Goal: Complete application form

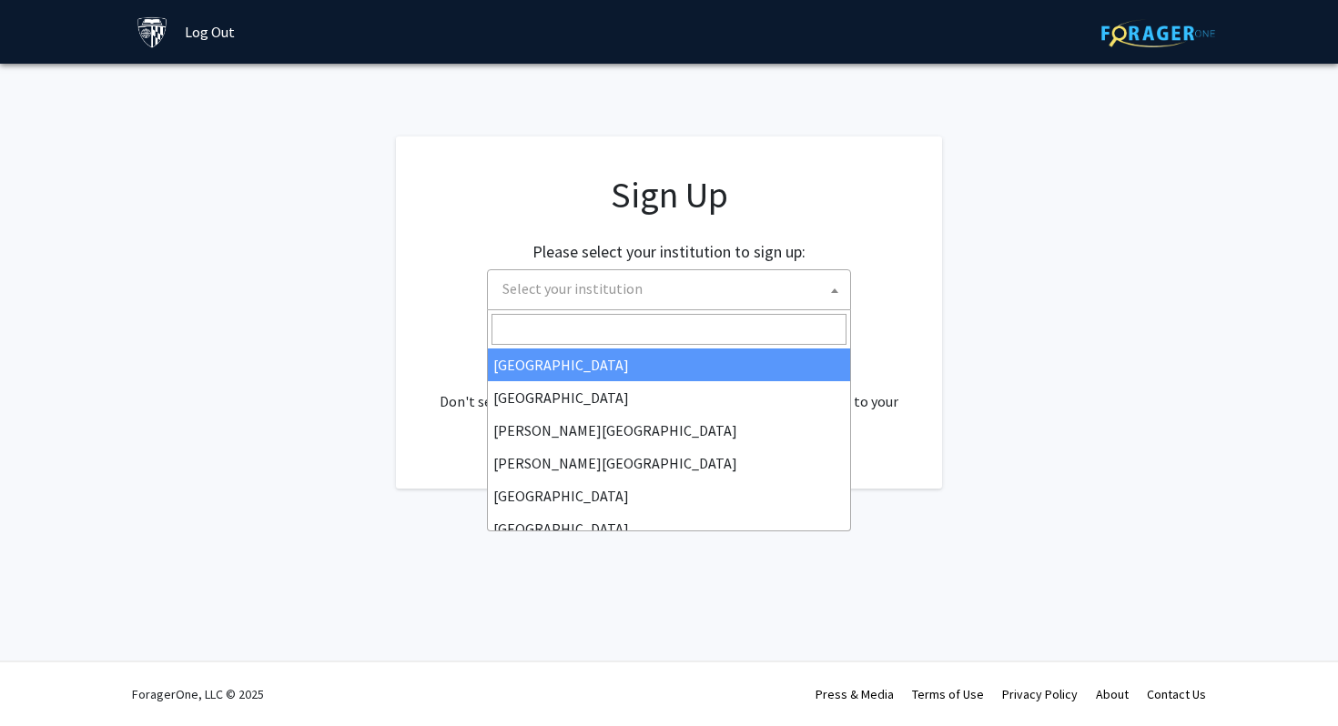
click at [625, 295] on span "Select your institution" at bounding box center [572, 288] width 140 height 18
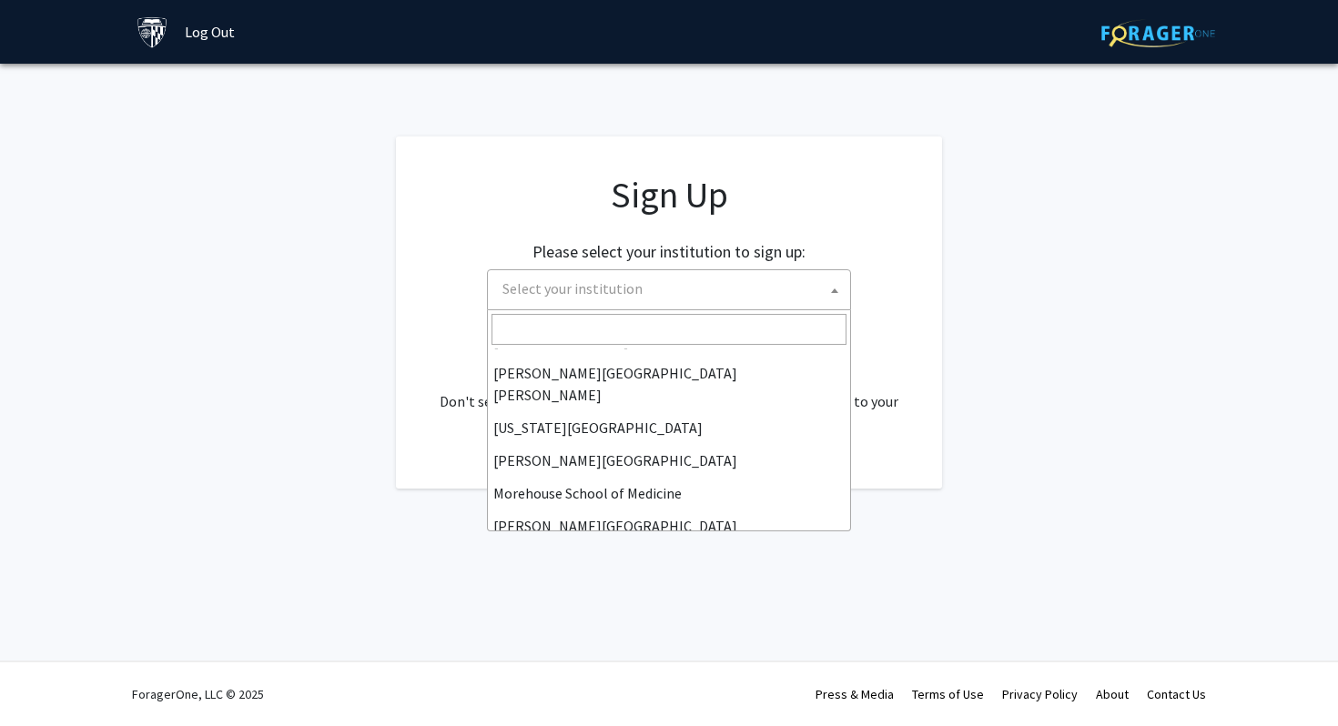
scroll to position [357, 0]
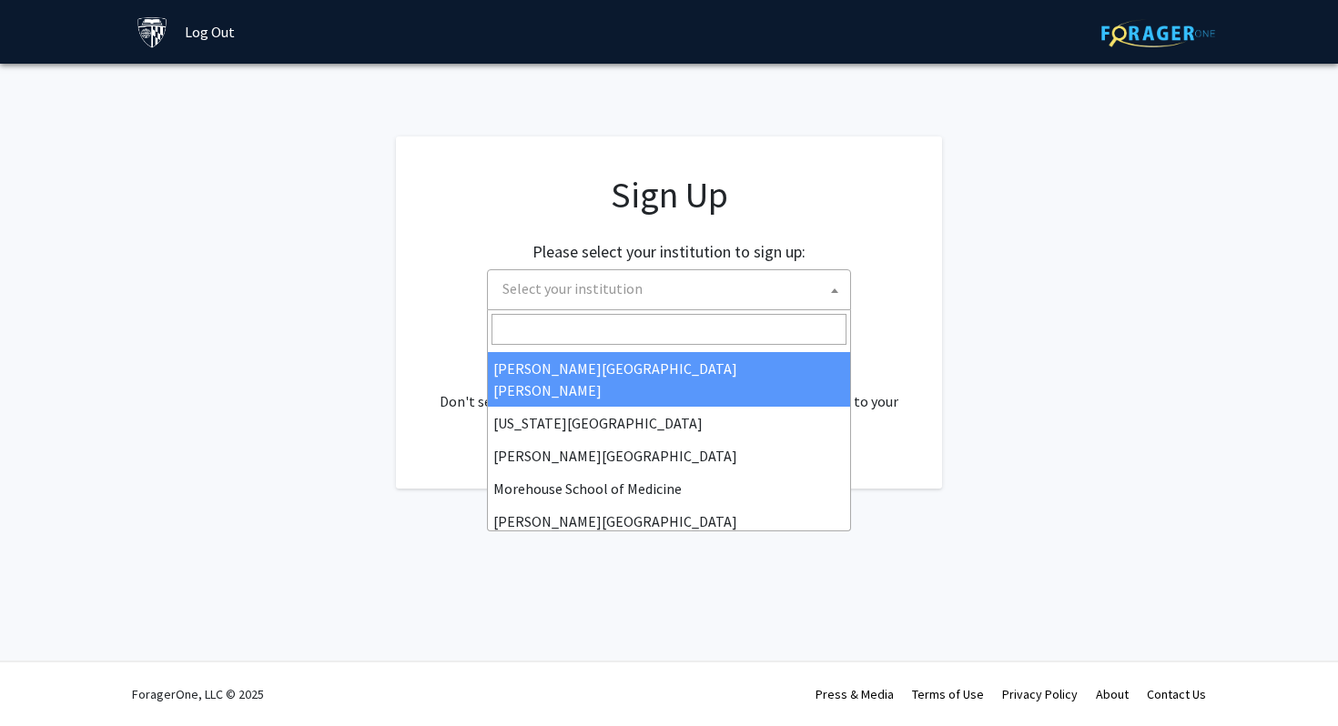
click at [902, 199] on h1 "Sign Up" at bounding box center [668, 195] width 473 height 44
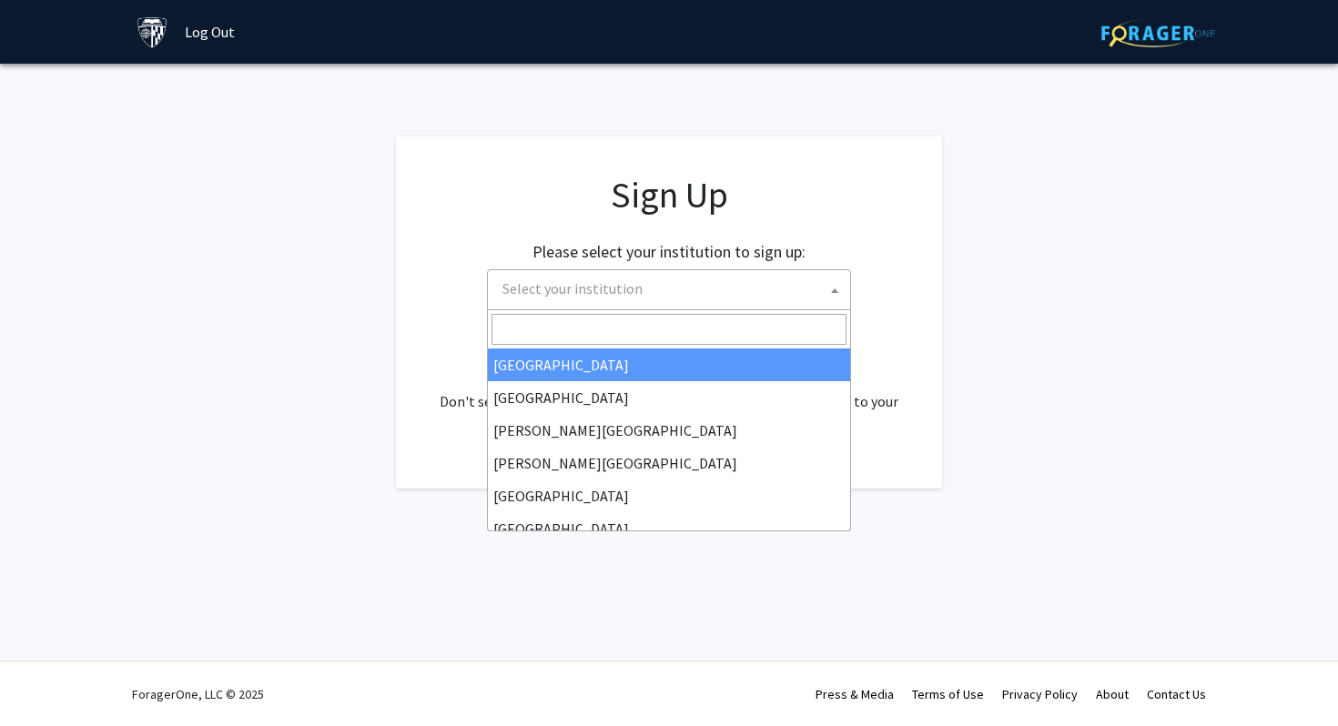
click at [747, 273] on span "Select your institution" at bounding box center [672, 288] width 355 height 37
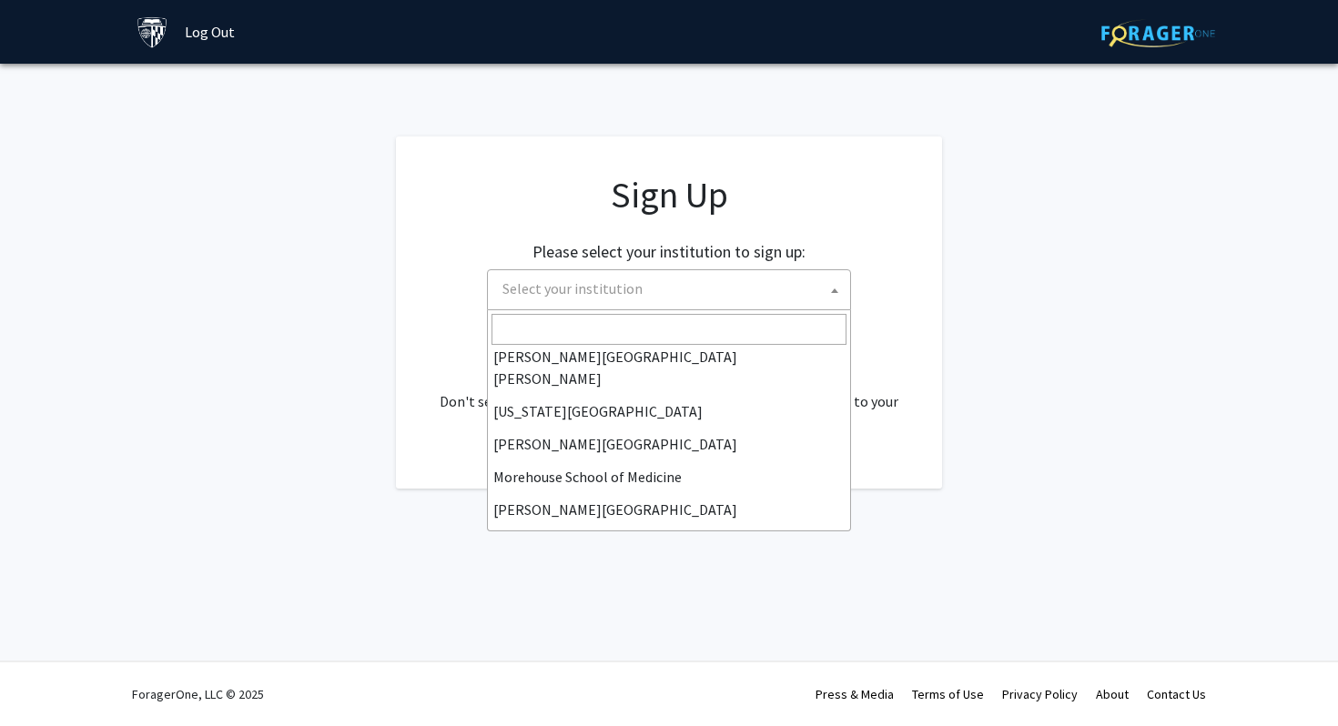
scroll to position [398, 0]
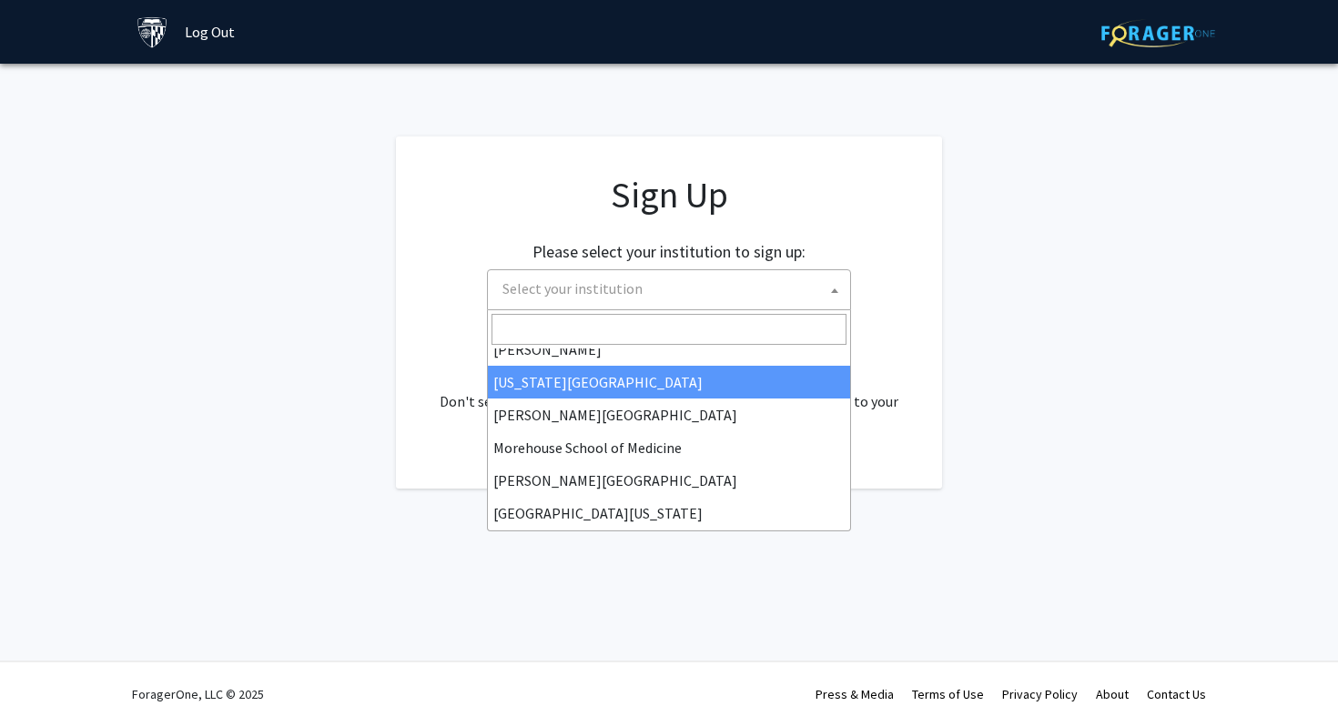
click at [614, 321] on input "Search" at bounding box center [669, 329] width 355 height 31
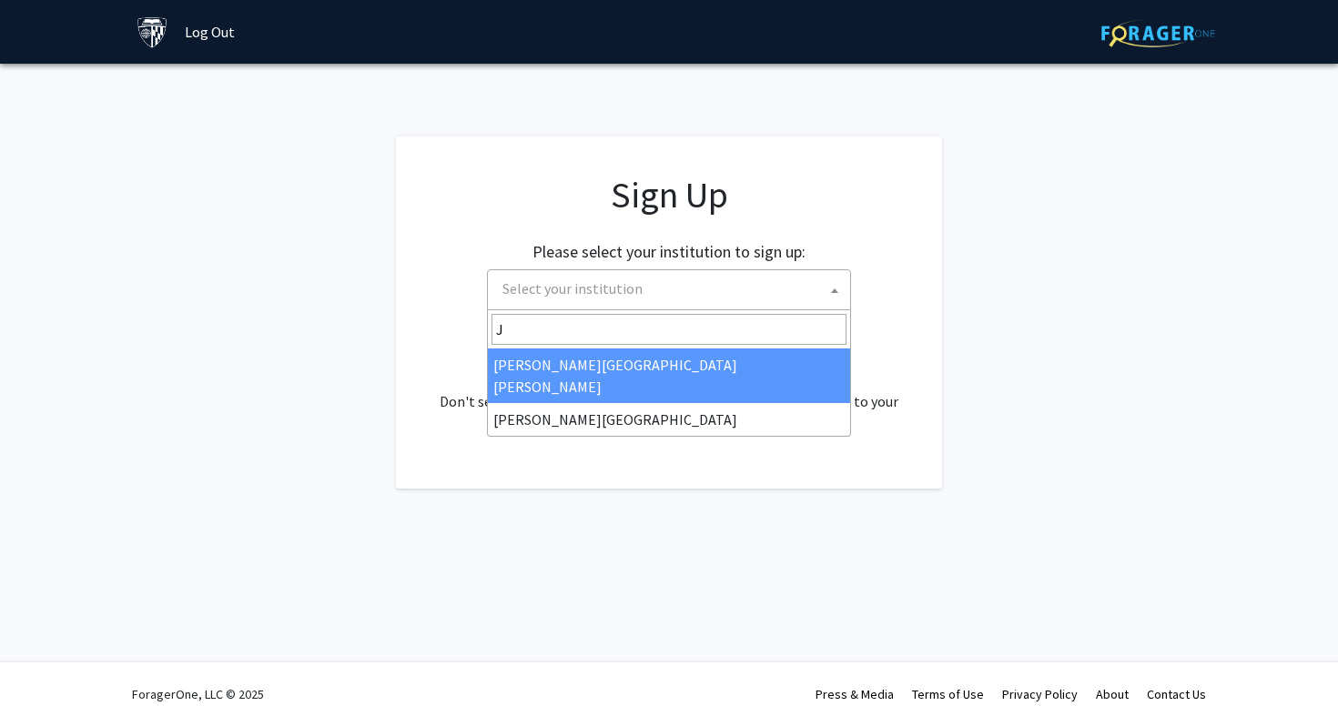
scroll to position [0, 0]
type input "J"
select select "1"
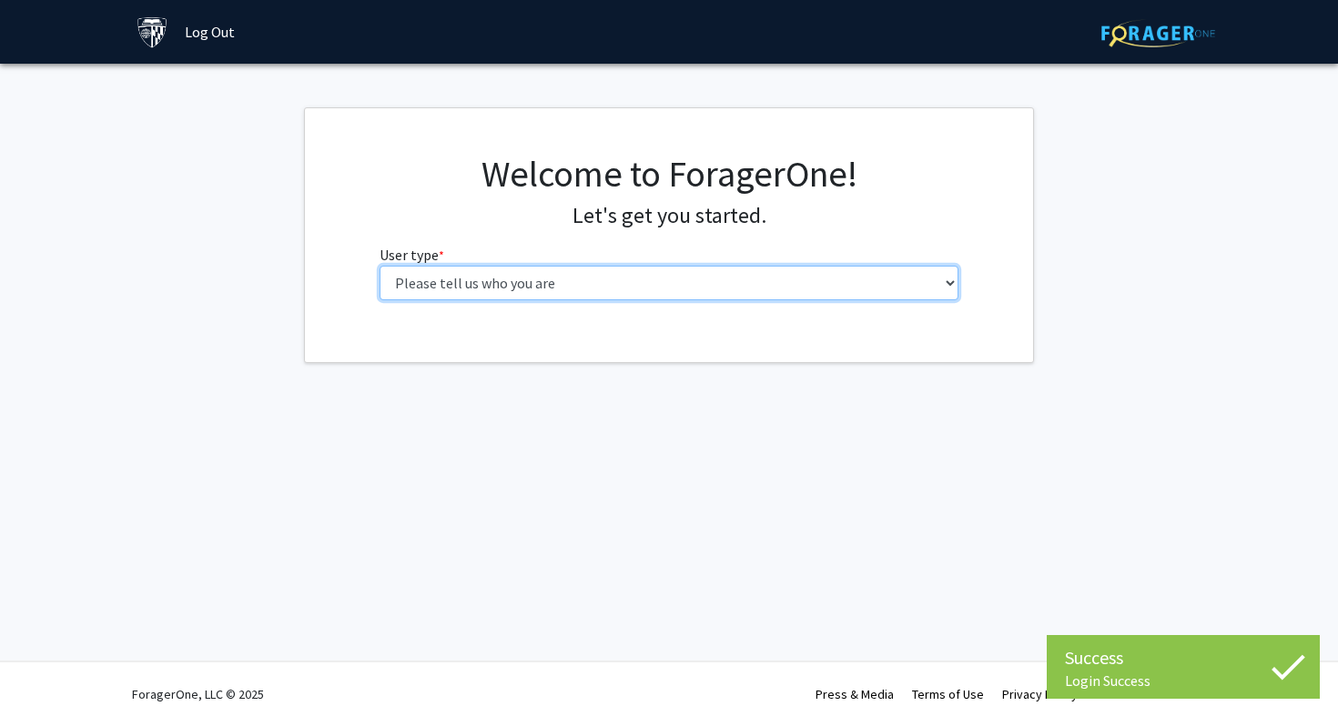
click at [675, 269] on select "Please tell us who you are Undergraduate Student Master's Student Doctoral Cand…" at bounding box center [670, 283] width 580 height 35
select select "2: masters"
click at [380, 266] on select "Please tell us who you are Undergraduate Student Master's Student Doctoral Cand…" at bounding box center [670, 283] width 580 height 35
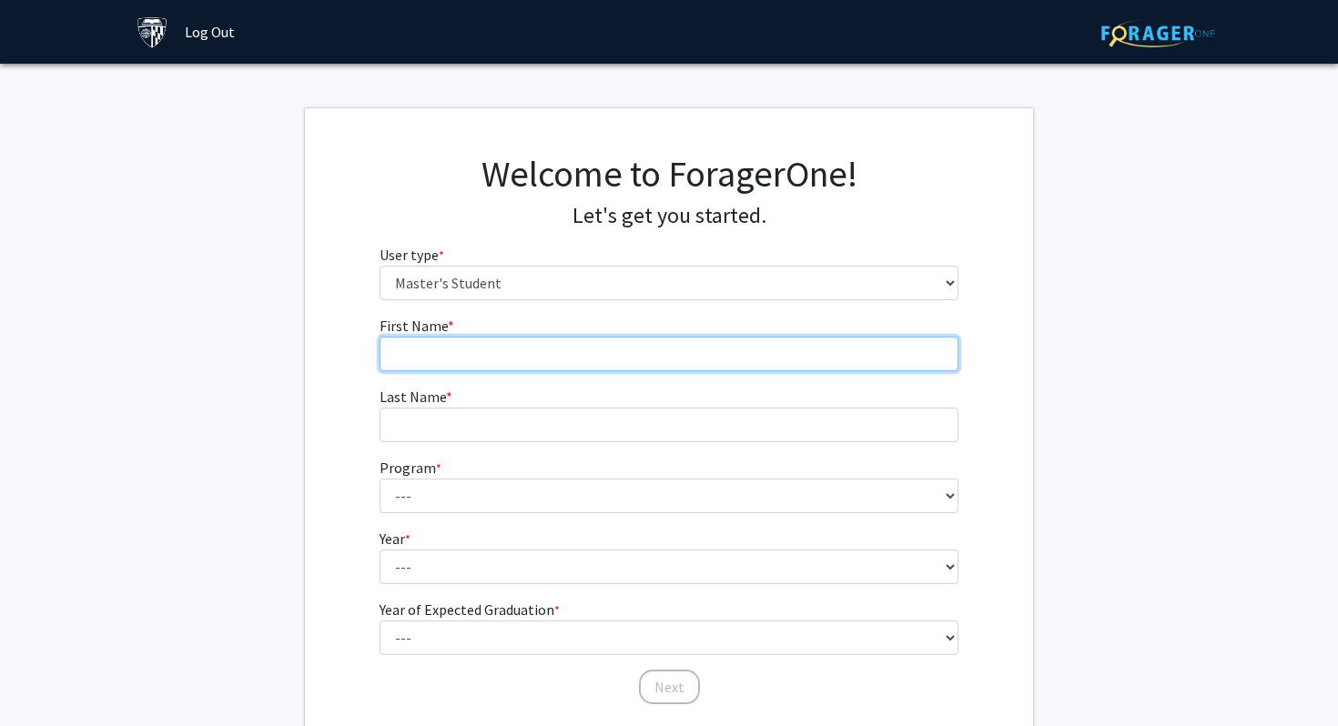
click at [569, 337] on input "First Name * required" at bounding box center [670, 354] width 580 height 35
type input "Zhuoqing"
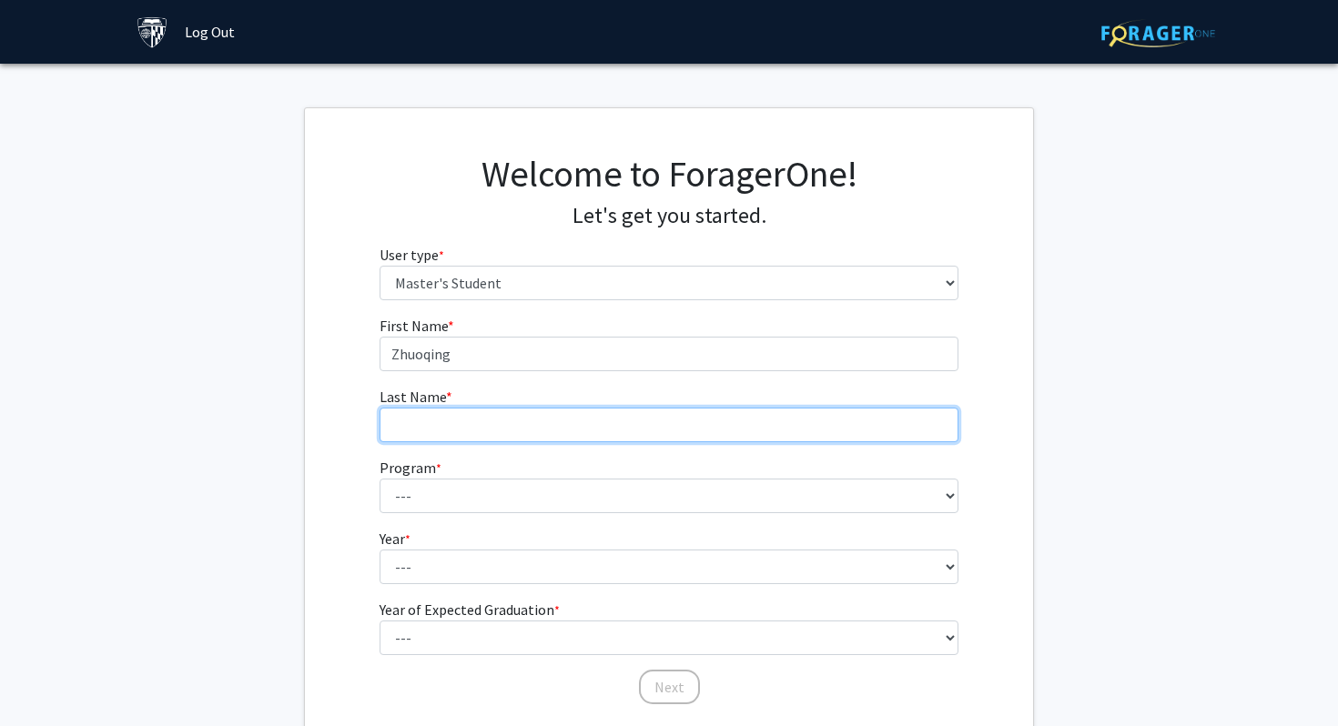
click at [502, 420] on input "Last Name * required" at bounding box center [670, 425] width 580 height 35
type input "Jiang"
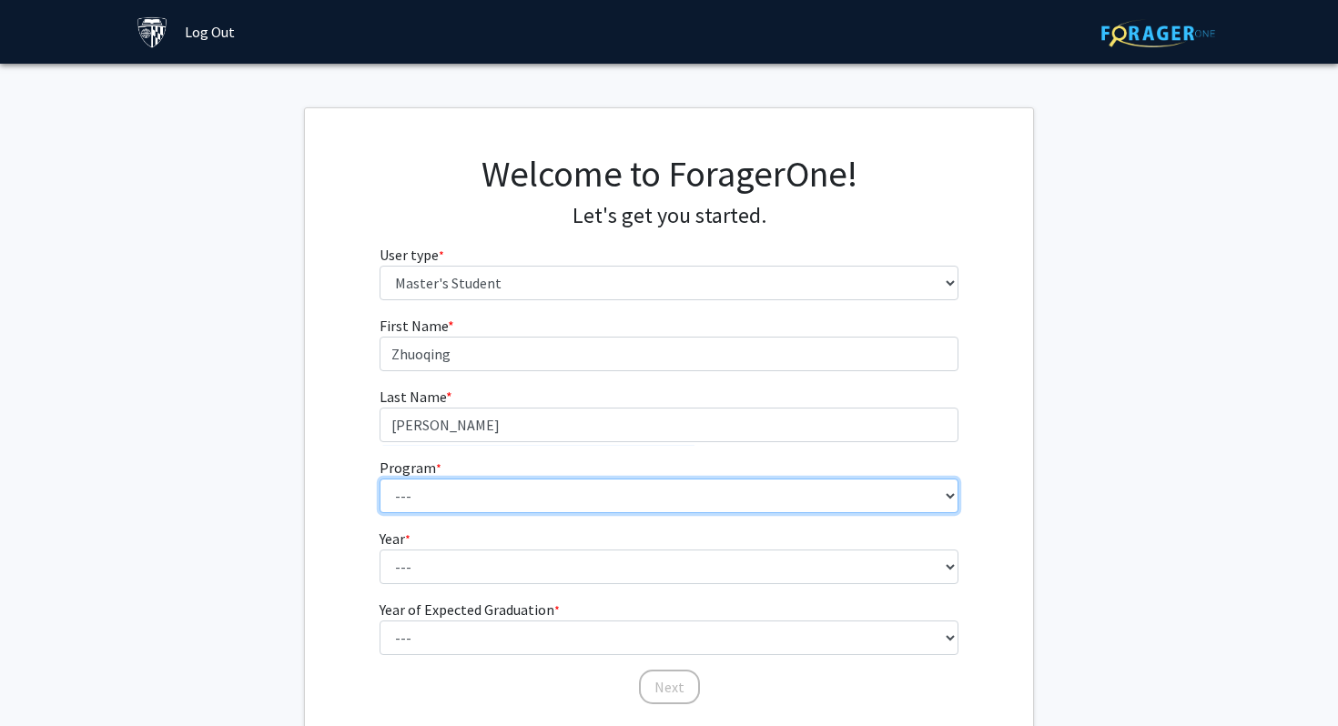
click at [483, 502] on select "--- Anatomy Education Applied and Computational Mathematics Applied Biomedical …" at bounding box center [670, 496] width 580 height 35
select select "23: 15"
click at [380, 479] on select "--- Anatomy Education Applied and Computational Mathematics Applied Biomedical …" at bounding box center [670, 496] width 580 height 35
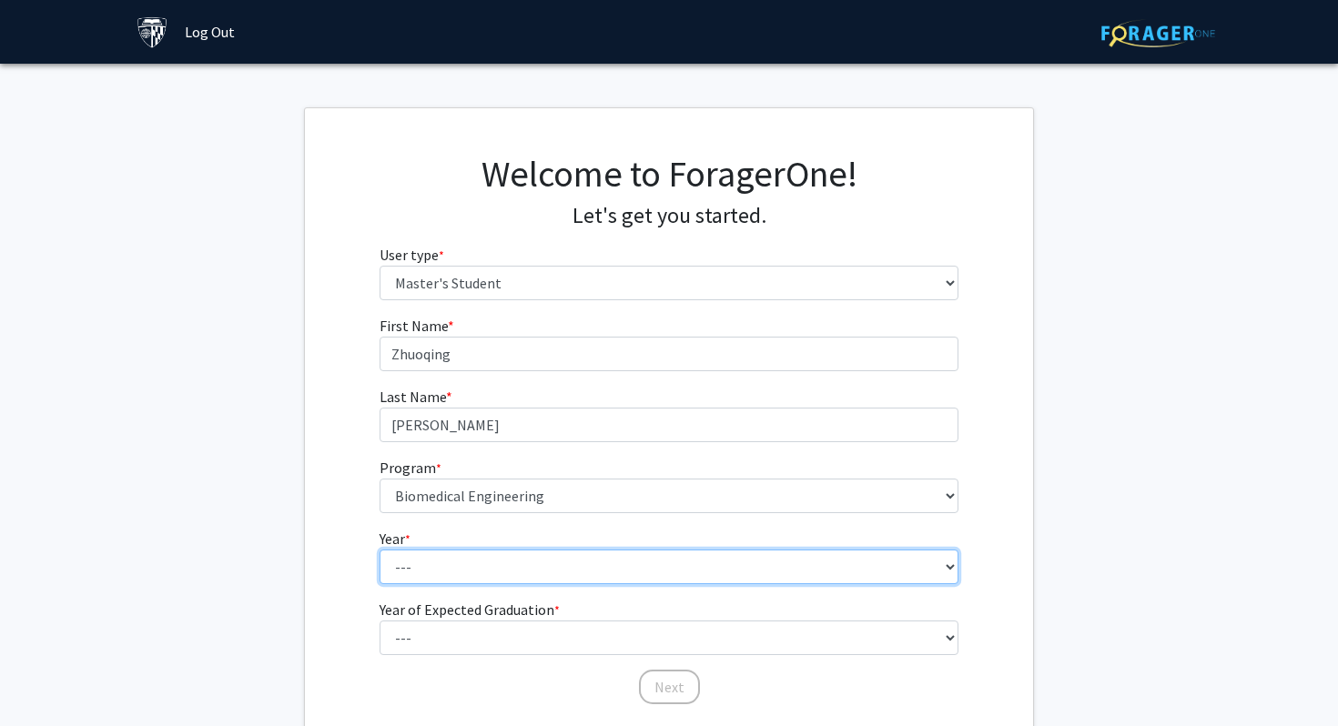
click at [462, 569] on select "--- First Year Second Year" at bounding box center [670, 567] width 580 height 35
select select "1: first_year"
click at [380, 550] on select "--- First Year Second Year" at bounding box center [670, 567] width 580 height 35
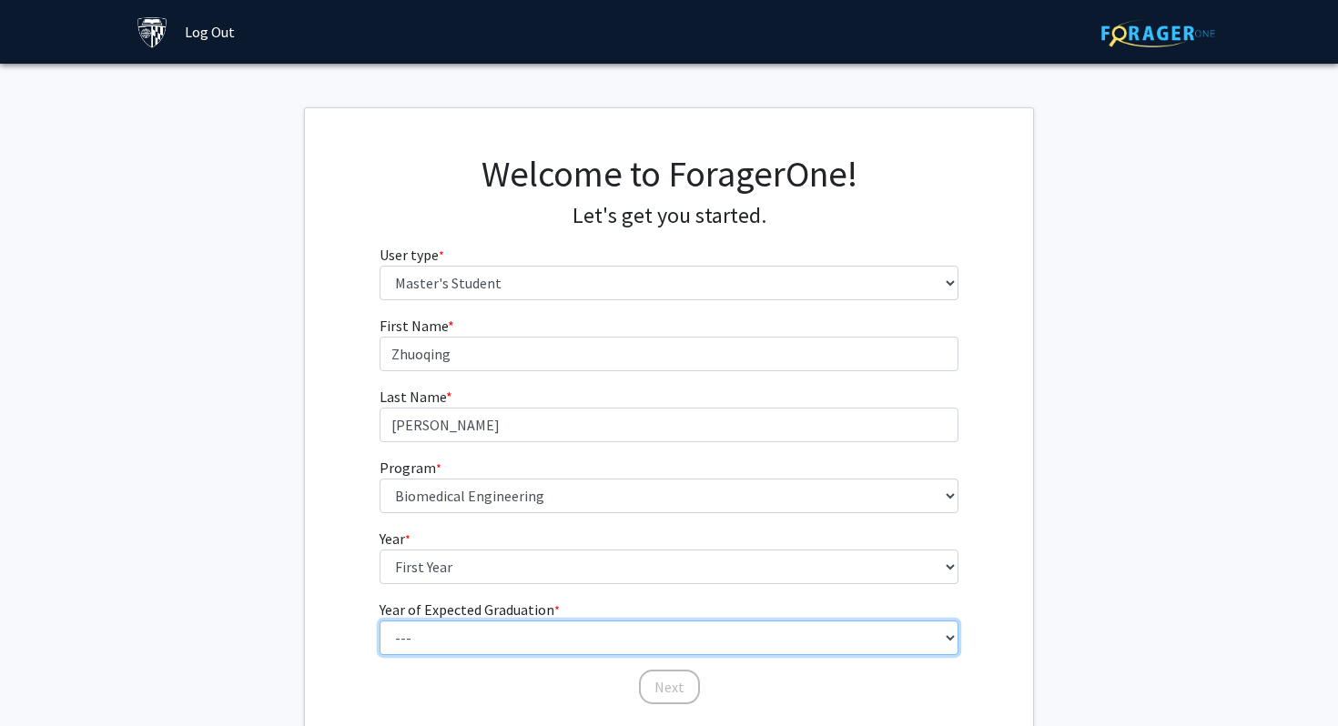
click at [466, 640] on select "--- 2025 2026 2027 2028 2029 2030 2031 2032 2033 2034" at bounding box center [670, 638] width 580 height 35
select select "3: 2027"
click at [380, 621] on select "--- 2025 2026 2027 2028 2029 2030 2031 2032 2033 2034" at bounding box center [670, 638] width 580 height 35
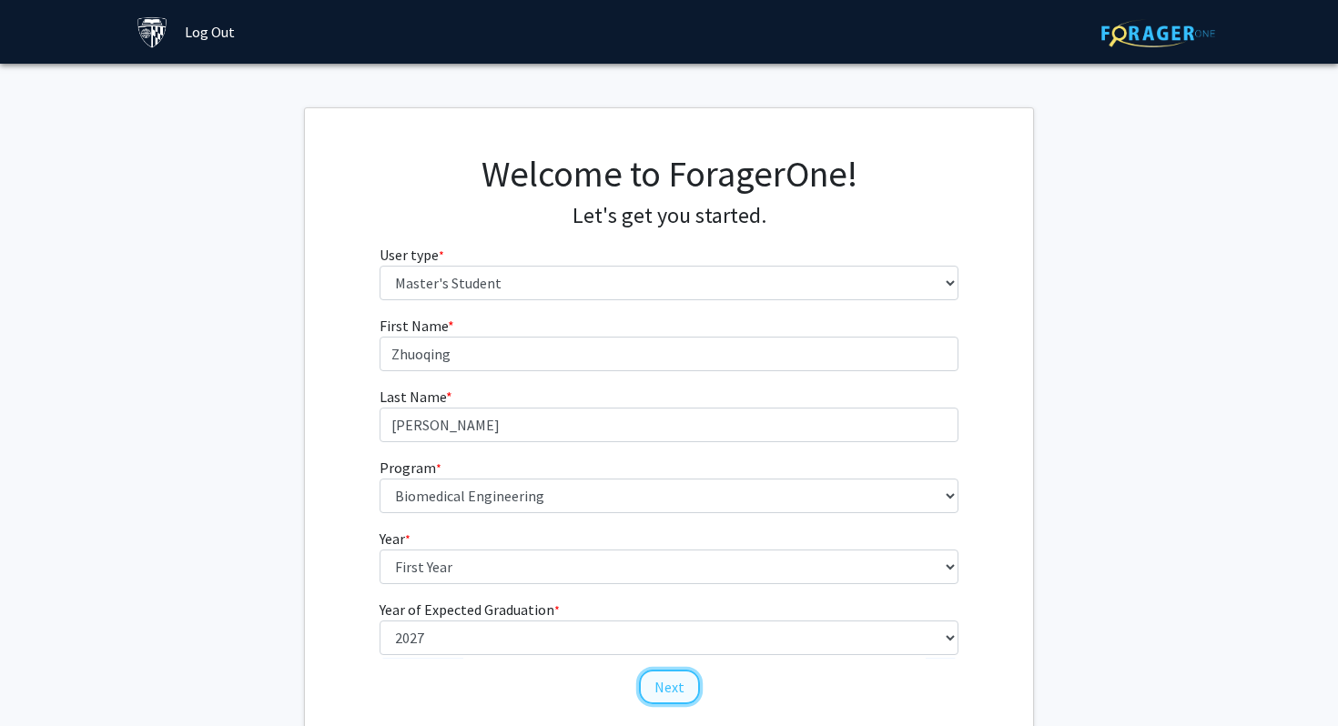
click at [673, 691] on button "Next" at bounding box center [669, 687] width 61 height 35
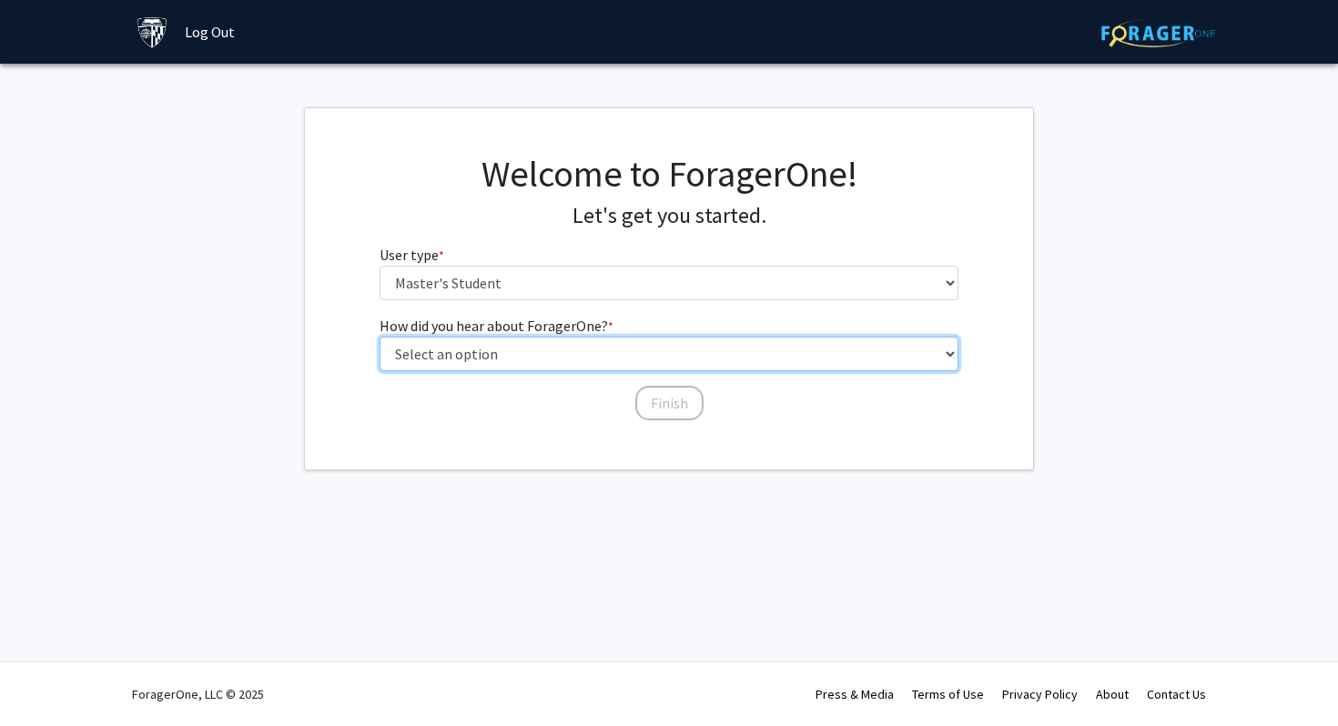
click at [601, 360] on select "Select an option Peer/student recommendation Faculty/staff recommendation Unive…" at bounding box center [670, 354] width 580 height 35
select select "3: university_website"
click at [380, 337] on select "Select an option Peer/student recommendation Faculty/staff recommendation Unive…" at bounding box center [670, 354] width 580 height 35
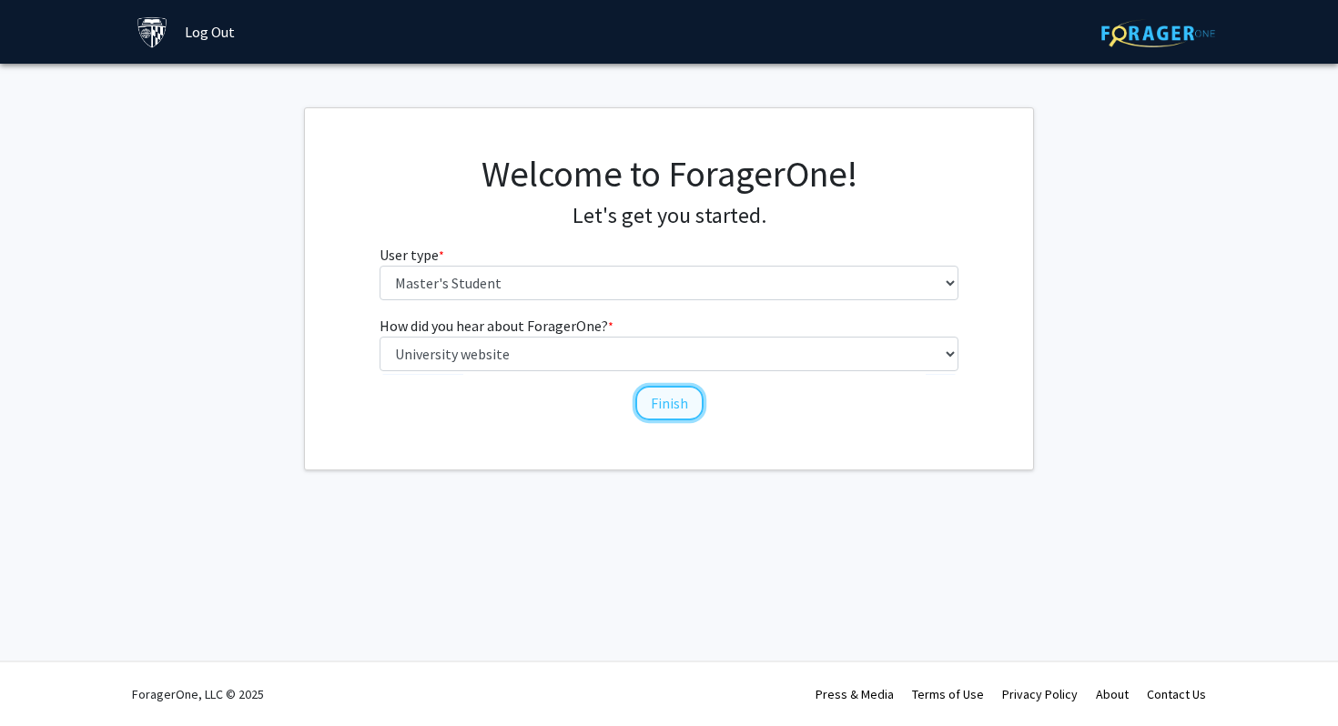
click at [664, 411] on button "Finish" at bounding box center [669, 403] width 68 height 35
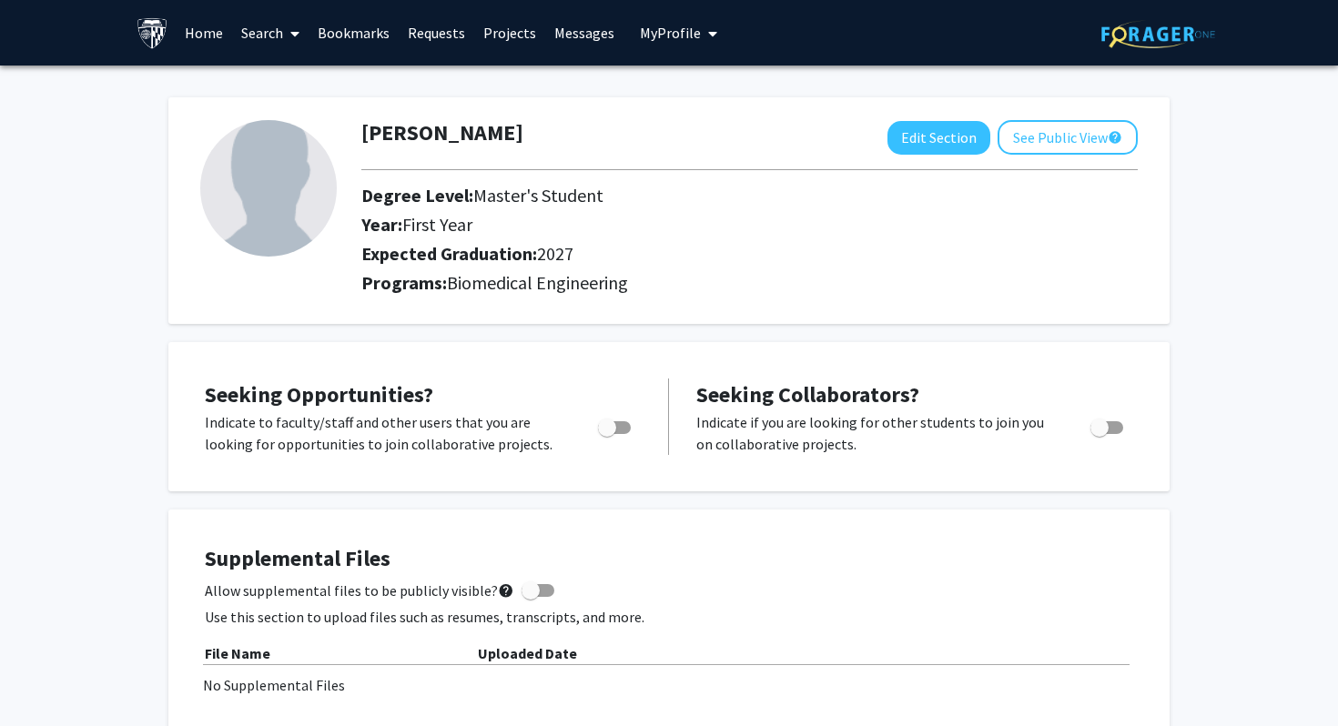
click at [313, 190] on img at bounding box center [268, 188] width 137 height 137
click at [1046, 143] on button "See Public View help" at bounding box center [1068, 137] width 140 height 35
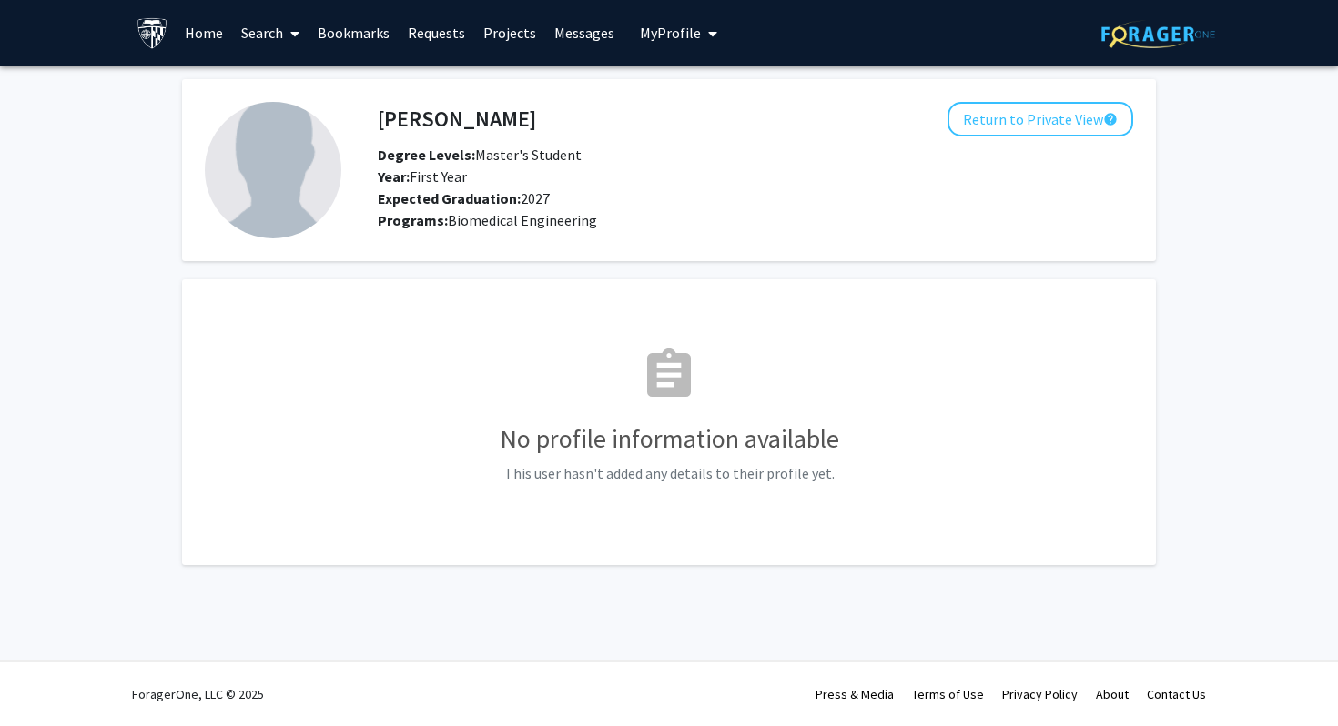
click at [176, 53] on link "Home" at bounding box center [204, 33] width 56 height 64
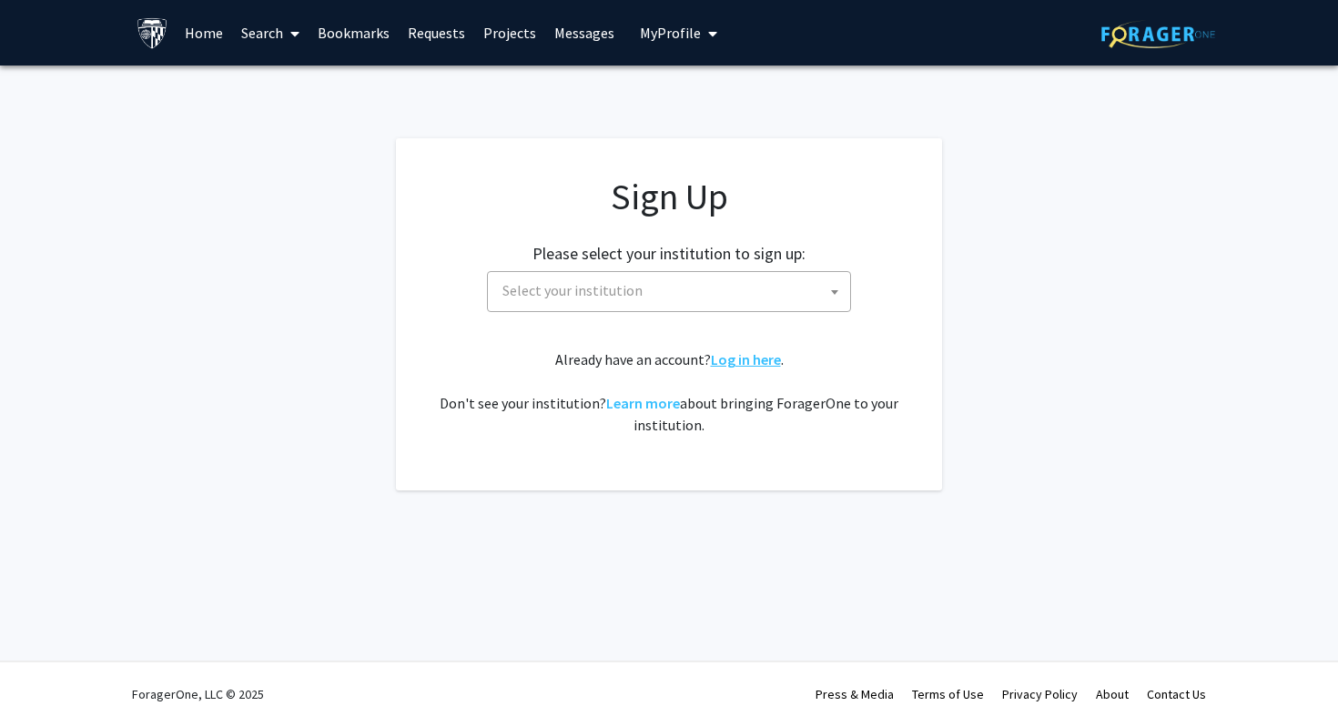
click at [733, 353] on link "Log in here" at bounding box center [746, 359] width 70 height 18
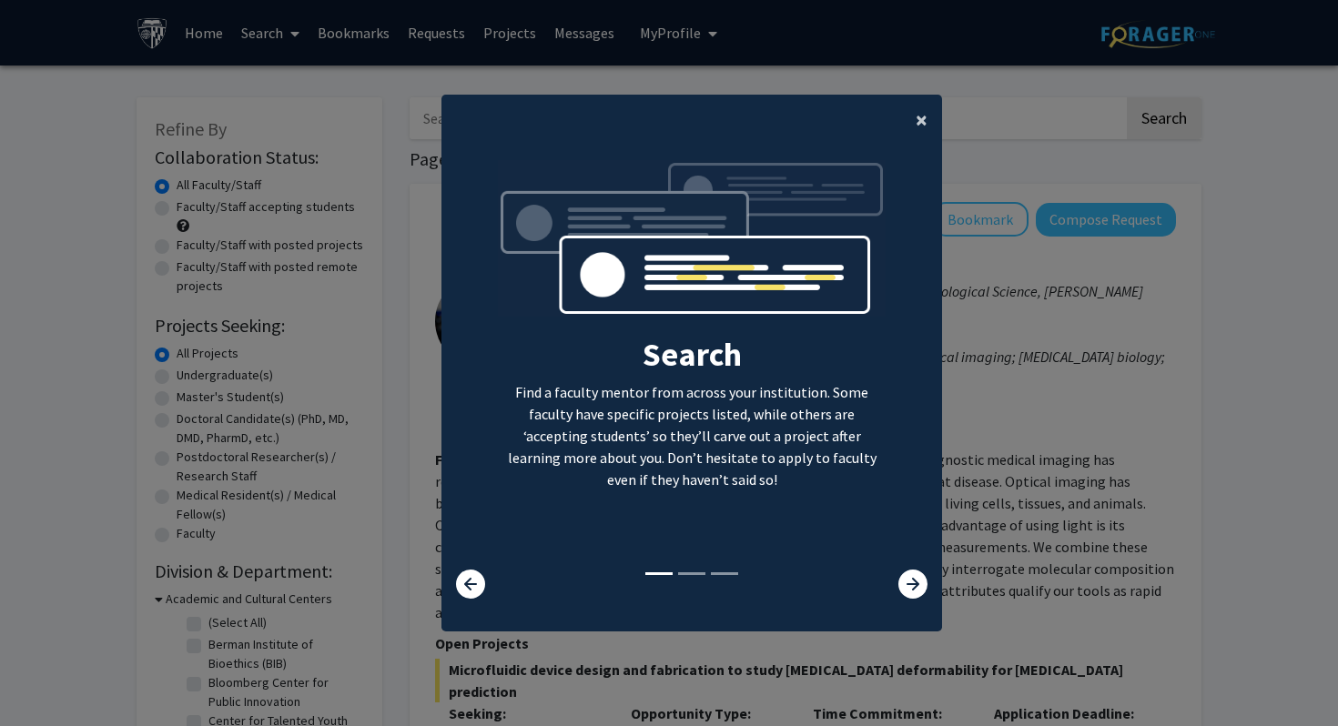
click at [920, 112] on span "×" at bounding box center [922, 120] width 12 height 28
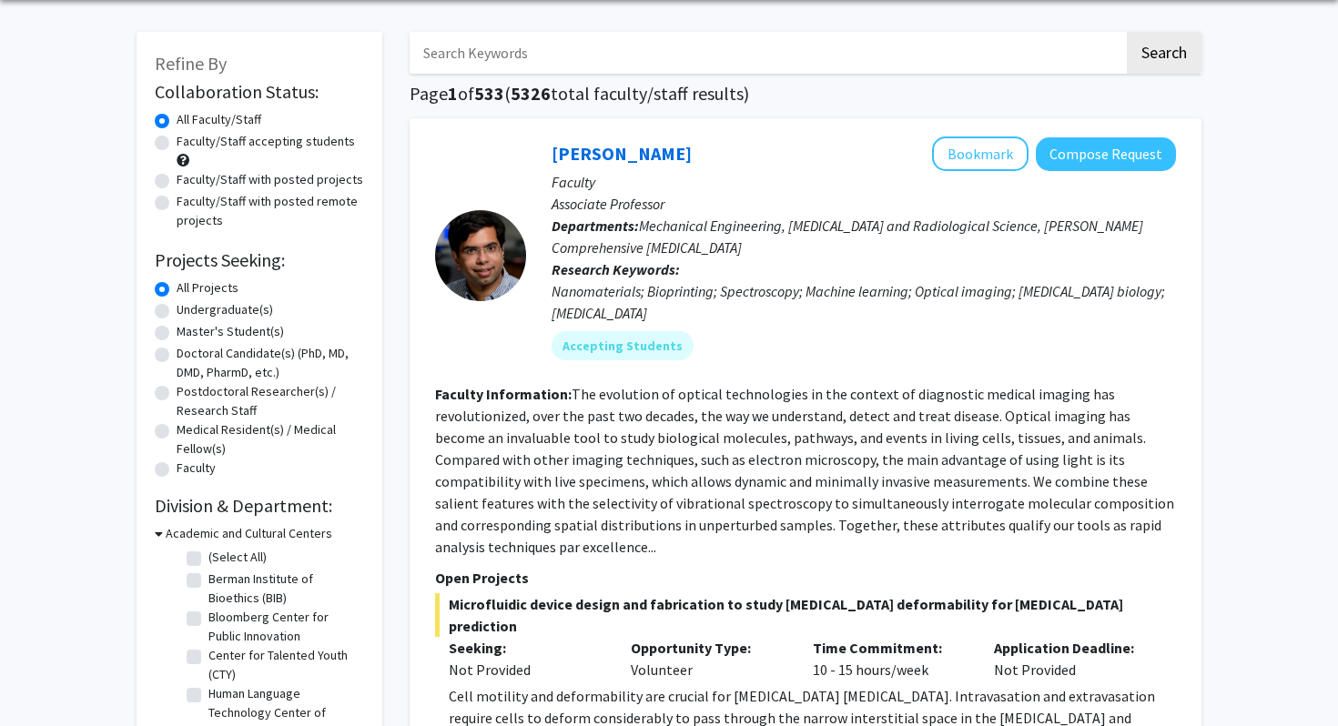
scroll to position [66, 0]
click at [698, 64] on input "Search Keywords" at bounding box center [767, 52] width 715 height 42
type input "JHU BME"
click at [1127, 31] on button "Search" at bounding box center [1164, 52] width 75 height 42
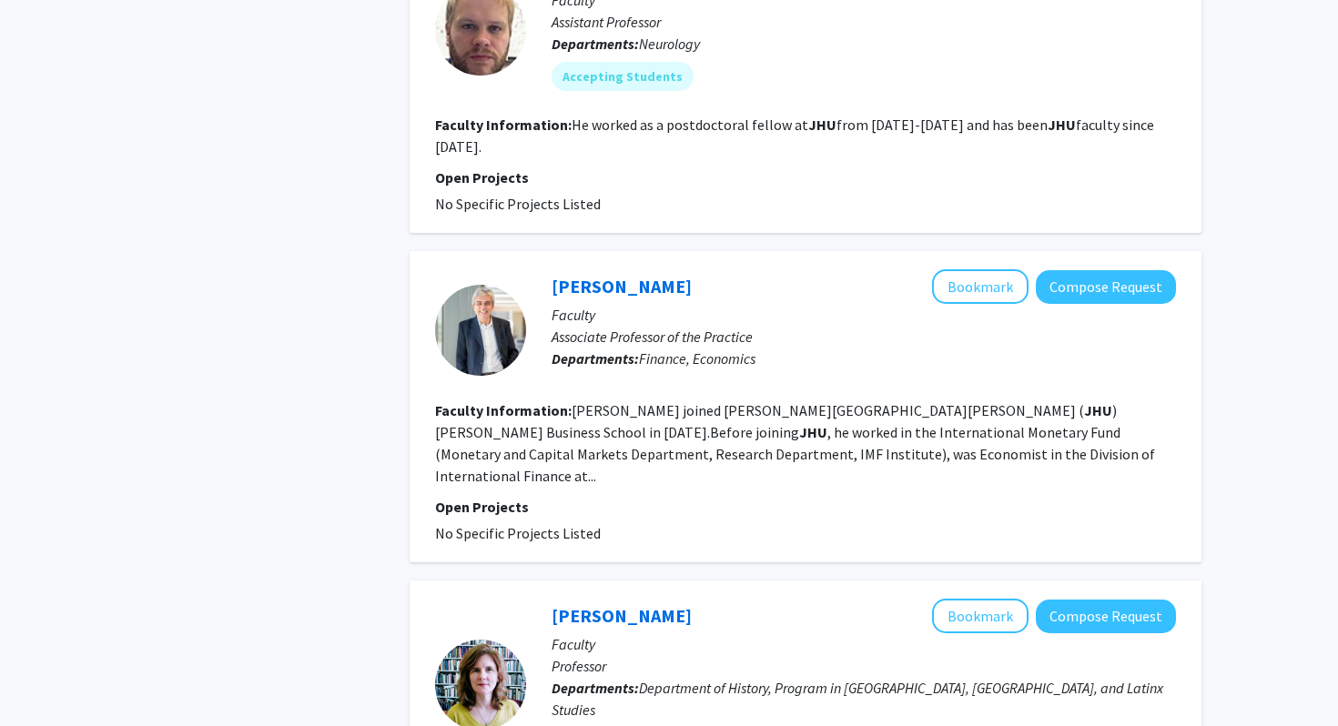
scroll to position [3081, 0]
